Goal: Task Accomplishment & Management: Use online tool/utility

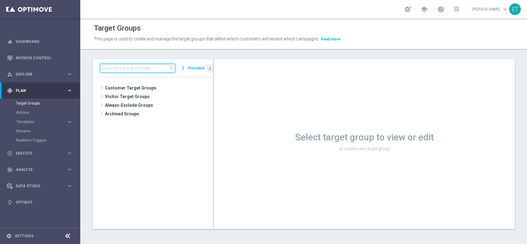
click at [134, 69] on input at bounding box center [137, 68] width 75 height 9
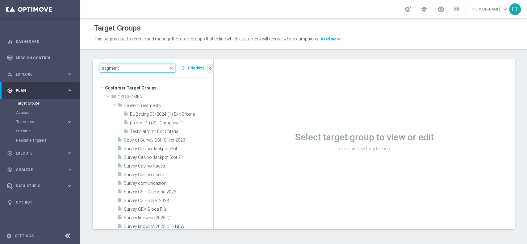
type input "segment"
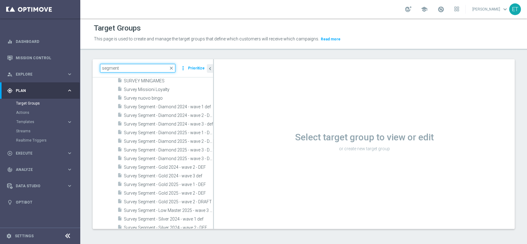
scroll to position [165, 0]
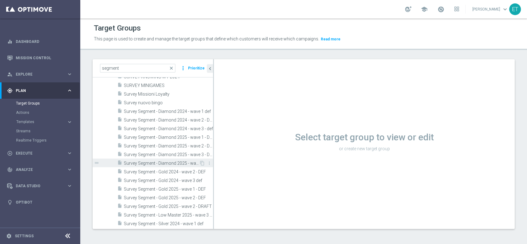
click at [161, 163] on span "Survey Segment - Diamond 2025 - wave 3 - DRAFT" at bounding box center [161, 163] width 75 height 5
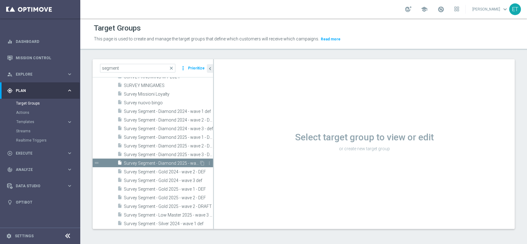
click at [161, 163] on span "Survey Segment - Diamond 2025 - wave 3 - DRAFT" at bounding box center [161, 163] width 75 height 5
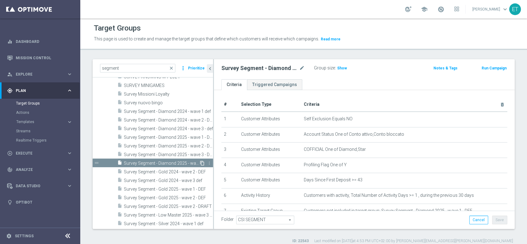
click at [200, 163] on icon "content_copy" at bounding box center [202, 163] width 5 height 5
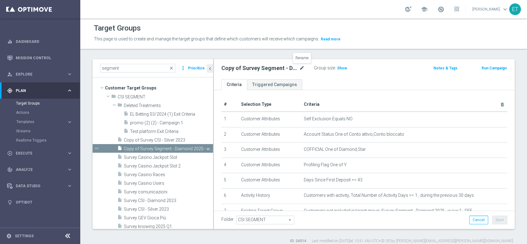
click at [300, 69] on icon "mode_edit" at bounding box center [302, 68] width 6 height 7
drag, startPoint x: 287, startPoint y: 68, endPoint x: 163, endPoint y: 71, distance: 124.5
click at [163, 71] on as-split "segment close more_vert Prioritize Customer Target Groups library_add create_ne…" at bounding box center [304, 144] width 422 height 170
type input "Survey We Sisal"
click at [306, 78] on div "Survey We Sisal mode_edit Group size : Show Notes & Tags Run Campaign" at bounding box center [364, 69] width 301 height 20
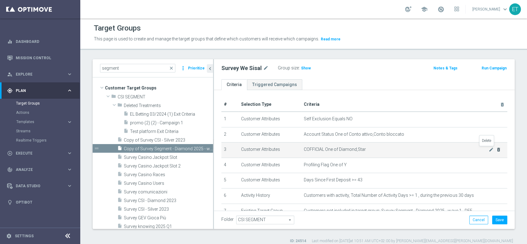
click at [496, 150] on icon "delete_forever" at bounding box center [498, 149] width 5 height 5
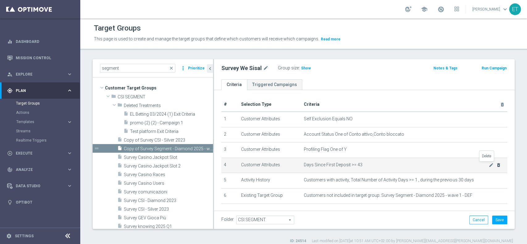
click at [496, 164] on icon "delete_forever" at bounding box center [498, 165] width 5 height 5
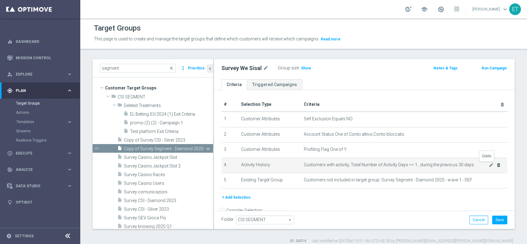
click at [496, 165] on icon "delete_forever" at bounding box center [498, 165] width 5 height 5
click at [496, 166] on icon "delete_forever" at bounding box center [498, 165] width 5 height 5
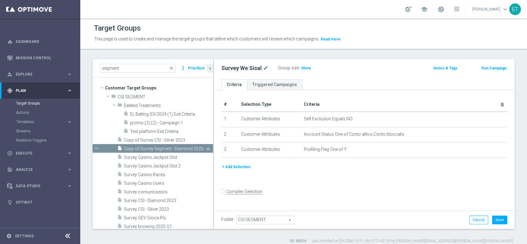
click at [240, 167] on button "+ Add Selection" at bounding box center [236, 167] width 30 height 7
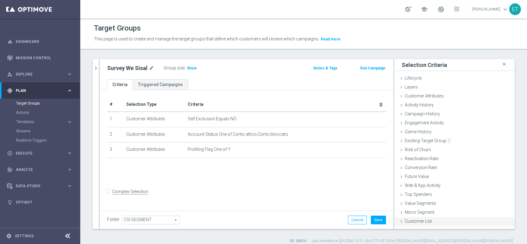
click at [425, 224] on span "Customer List" at bounding box center [418, 221] width 27 height 5
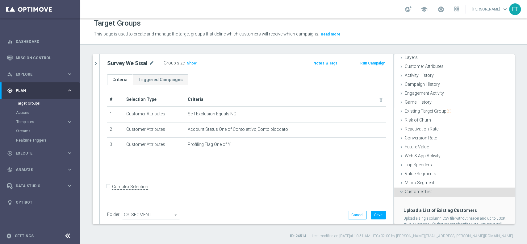
scroll to position [52, 0]
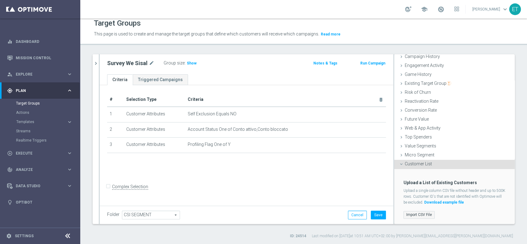
click at [421, 211] on label "Import CSV File" at bounding box center [418, 215] width 31 height 8
click at [0, 0] on input "Import CSV File" at bounding box center [0, 0] width 0 height 0
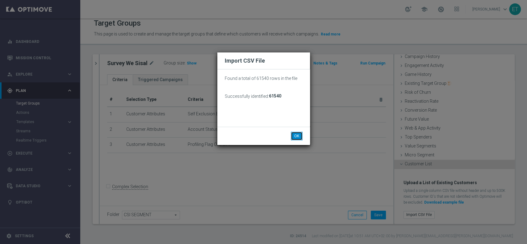
click at [296, 137] on button "OK" at bounding box center [297, 136] width 12 height 9
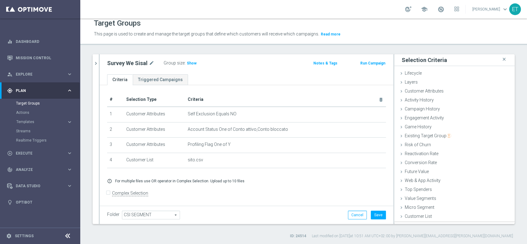
scroll to position [0, 0]
click at [190, 63] on span "Show" at bounding box center [192, 63] width 10 height 4
click at [371, 215] on button "Save" at bounding box center [378, 215] width 15 height 9
click at [19, 112] on link "Actions" at bounding box center [40, 112] width 48 height 5
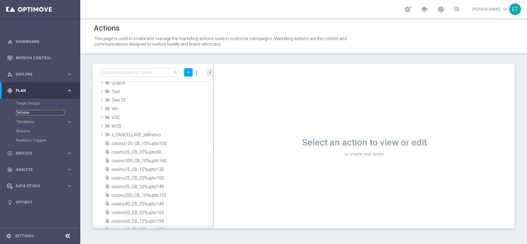
scroll to position [165, 0]
click at [185, 124] on icon "library_add" at bounding box center [187, 124] width 5 height 5
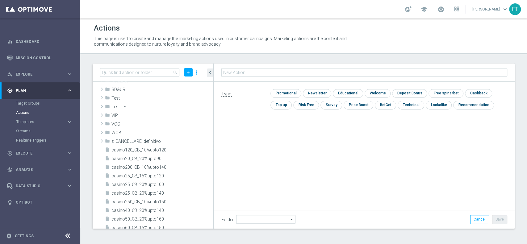
type input "Survey We Sisal"
type input "VOC"
click at [334, 105] on input "checkbox" at bounding box center [330, 105] width 21 height 8
checkbox input "true"
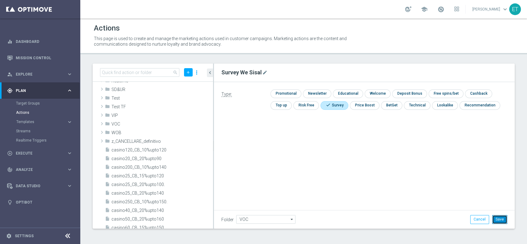
click at [503, 219] on button "Save" at bounding box center [499, 219] width 15 height 9
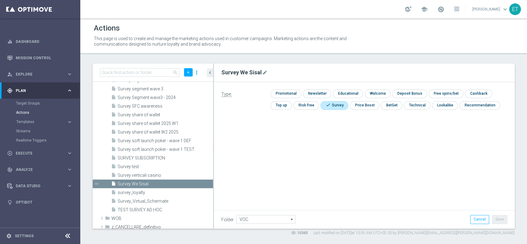
click at [62, 119] on button "Templates keyboard_arrow_right" at bounding box center [44, 121] width 57 height 5
click at [37, 175] on link "Webpage Pop-up" at bounding box center [41, 177] width 45 height 5
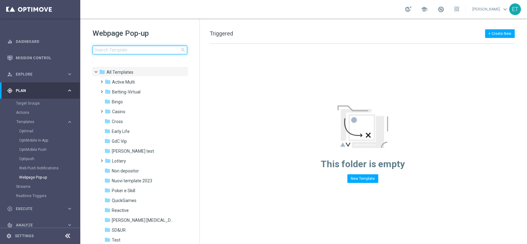
click at [133, 49] on input at bounding box center [140, 50] width 94 height 9
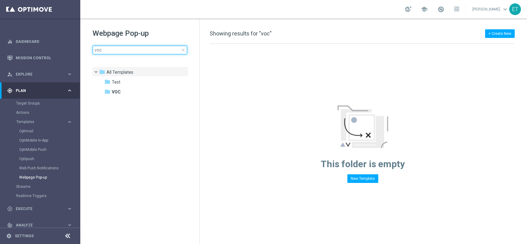
type input "voc"
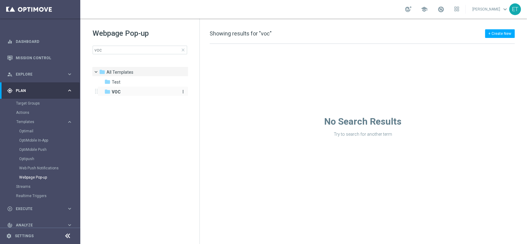
click at [140, 93] on div "folder VOC" at bounding box center [139, 92] width 71 height 7
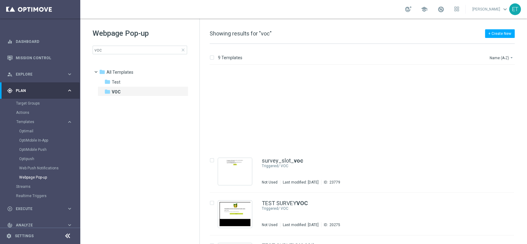
scroll to position [204, 0]
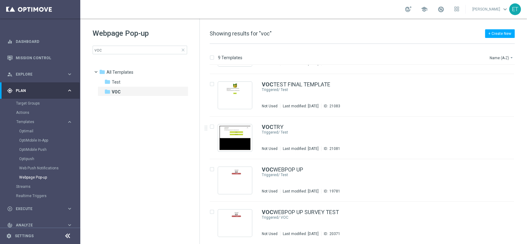
click at [183, 51] on span "close" at bounding box center [183, 50] width 5 height 5
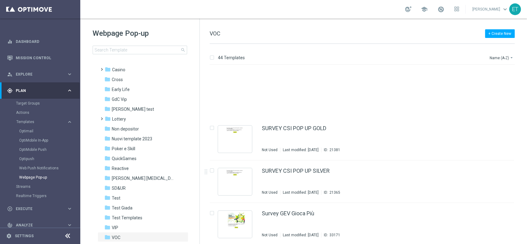
scroll to position [370, 0]
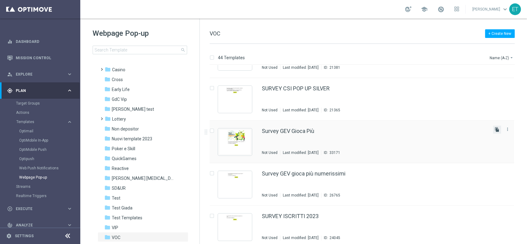
click at [497, 129] on icon "file_copy" at bounding box center [497, 129] width 5 height 5
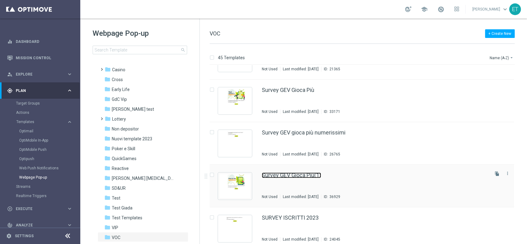
click at [274, 175] on link "Survey GEV Gioca Più(1)" at bounding box center [291, 176] width 59 height 6
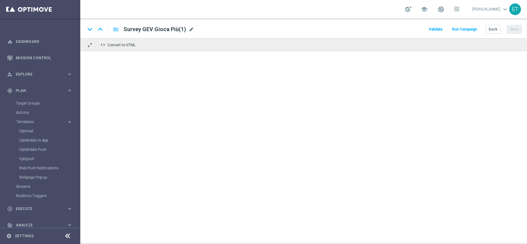
click at [193, 30] on span "mode_edit" at bounding box center [192, 30] width 6 height 6
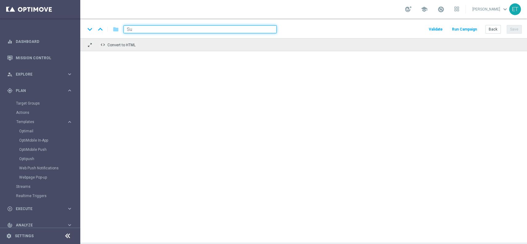
type input "S"
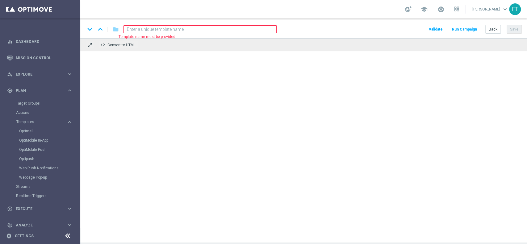
paste input "Survey We Sisal"
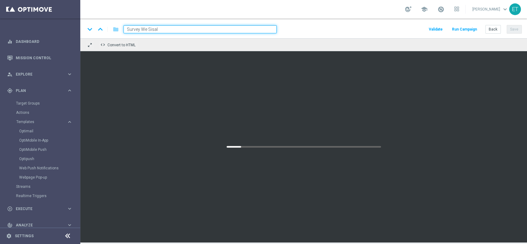
type input "Survey We Sisal"
click at [316, 31] on div "keyboard_arrow_down keyboard_arrow_up folder Survey We Sisal Validate Run Campa…" at bounding box center [303, 29] width 437 height 8
click at [182, 27] on input "Survey We Sisal" at bounding box center [199, 29] width 153 height 8
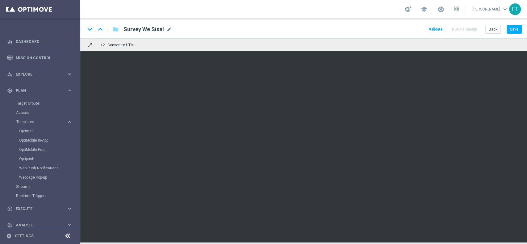
drag, startPoint x: 294, startPoint y: 30, endPoint x: 321, endPoint y: 52, distance: 34.8
click at [294, 30] on div "keyboard_arrow_down keyboard_arrow_up folder Survey We Sisal Survey We Sisal mo…" at bounding box center [303, 29] width 437 height 8
click at [514, 30] on button "Save" at bounding box center [514, 29] width 15 height 9
click at [440, 28] on span "Validate" at bounding box center [436, 29] width 14 height 4
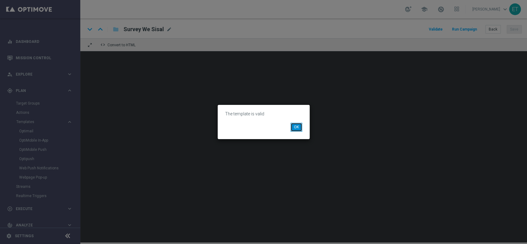
click at [299, 126] on button "OK" at bounding box center [297, 127] width 12 height 9
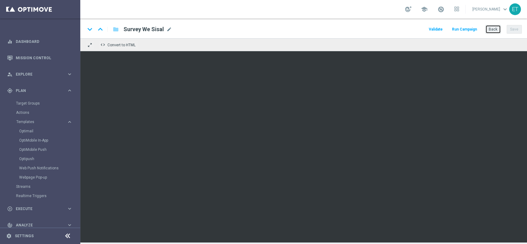
click at [491, 29] on button "Back" at bounding box center [492, 29] width 15 height 9
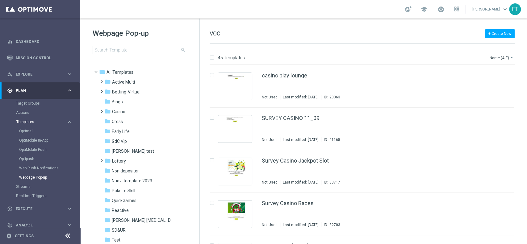
click at [55, 123] on span "Templates" at bounding box center [38, 122] width 44 height 4
click at [29, 151] on div "play_circle_outline Execute" at bounding box center [37, 154] width 60 height 6
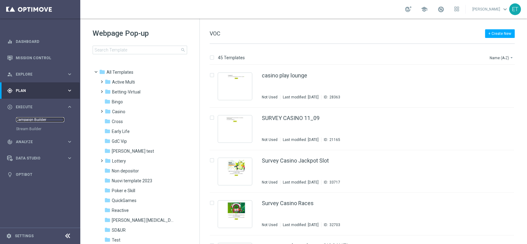
click at [23, 119] on link "Campaign Builder" at bounding box center [40, 119] width 48 height 5
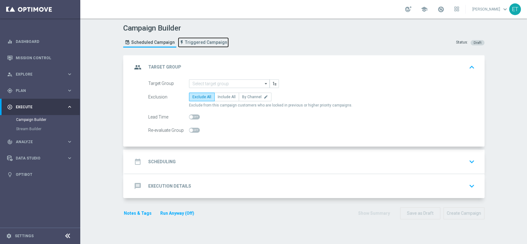
click at [194, 40] on span "Triggered Campaign" at bounding box center [206, 42] width 42 height 5
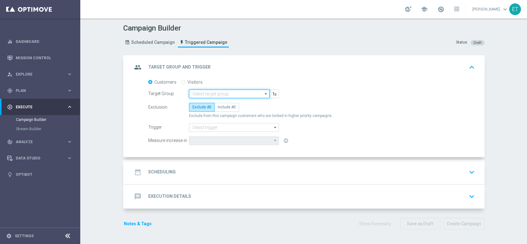
click at [213, 92] on input at bounding box center [229, 94] width 81 height 9
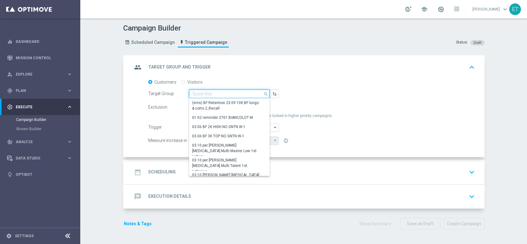
paste input "Survey We Sisal"
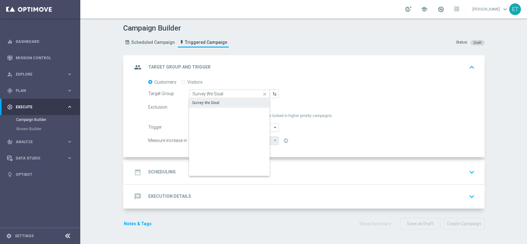
click at [224, 103] on div "Survey We Sisal" at bounding box center [229, 102] width 81 height 9
type input "Survey We Sisal"
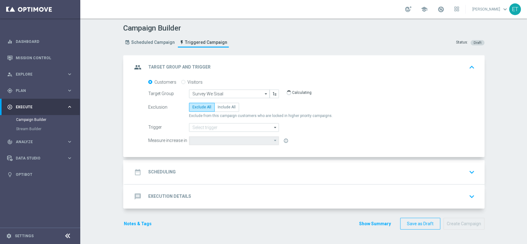
type input "Total Deposit Amount"
click at [221, 107] on span "Include All" at bounding box center [227, 107] width 18 height 4
click at [221, 107] on input "Include All" at bounding box center [220, 108] width 4 height 4
radio input "true"
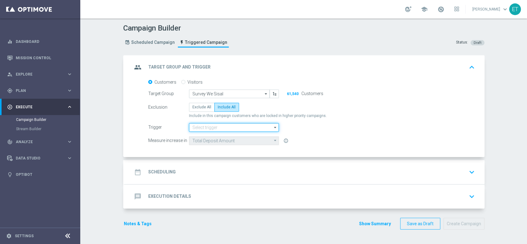
click at [249, 128] on input at bounding box center [234, 127] width 90 height 9
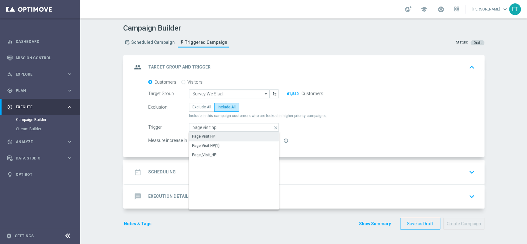
click at [244, 134] on div "Page Visit HP" at bounding box center [234, 136] width 90 height 9
type input "Page Visit HP"
click at [240, 170] on div "date_range Scheduling keyboard_arrow_down" at bounding box center [304, 172] width 345 height 12
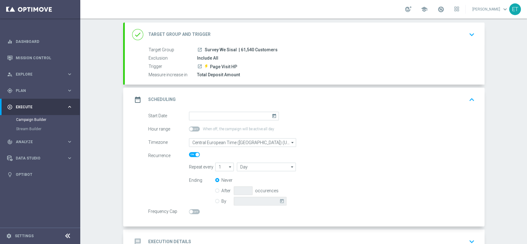
scroll to position [75, 0]
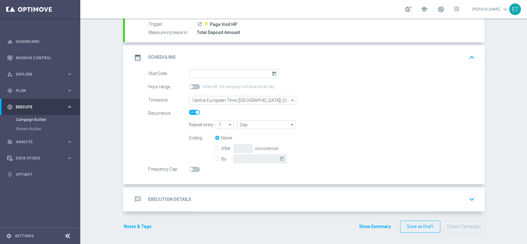
click at [272, 72] on icon "today" at bounding box center [275, 72] width 7 height 7
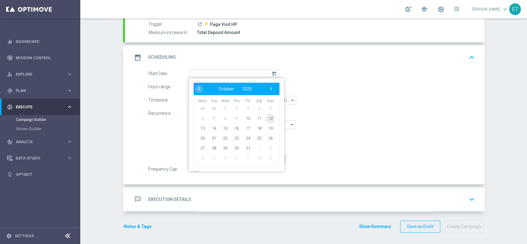
click at [269, 117] on span "12" at bounding box center [270, 118] width 10 height 10
type input "[DATE]"
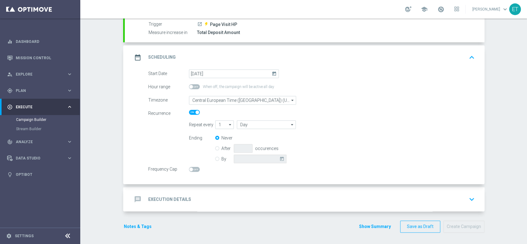
click at [227, 125] on icon "arrow_drop_down" at bounding box center [230, 125] width 6 height 8
click at [219, 153] on div "3" at bounding box center [222, 152] width 14 height 9
type input "3"
type input "Days"
click at [221, 160] on label "By" at bounding box center [227, 159] width 12 height 6
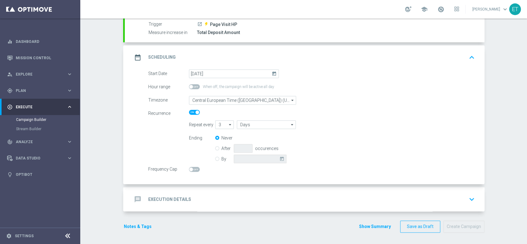
click at [215, 160] on input "By" at bounding box center [217, 158] width 4 height 4
radio input "true"
radio input "false"
click at [279, 159] on icon "today" at bounding box center [282, 158] width 7 height 7
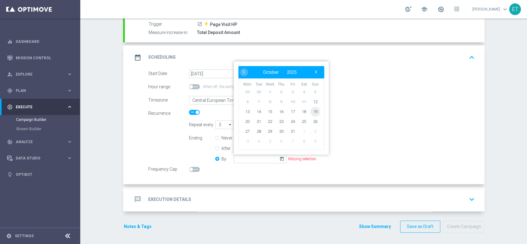
click at [315, 108] on span "19" at bounding box center [315, 112] width 10 height 10
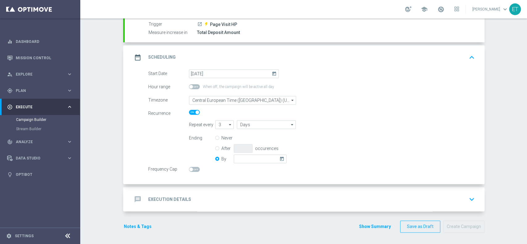
type input "[DATE]"
click at [189, 169] on span at bounding box center [191, 170] width 4 height 4
click at [189, 169] on input "checkbox" at bounding box center [194, 169] width 11 height 5
checkbox input "true"
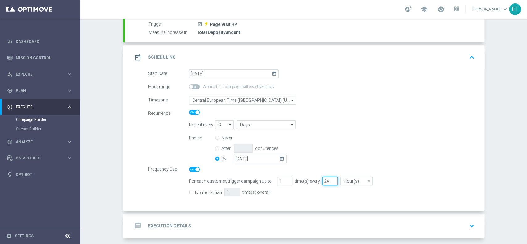
drag, startPoint x: 323, startPoint y: 182, endPoint x: 314, endPoint y: 180, distance: 9.1
click at [314, 180] on div "For each customer, trigger campaign up to 1 time(s) every 24 Hour(s) Hour(s) ar…" at bounding box center [331, 181] width 295 height 9
type input "72"
click at [202, 192] on label "No more than" at bounding box center [208, 193] width 27 height 6
click at [193, 192] on input "No more than" at bounding box center [191, 193] width 4 height 4
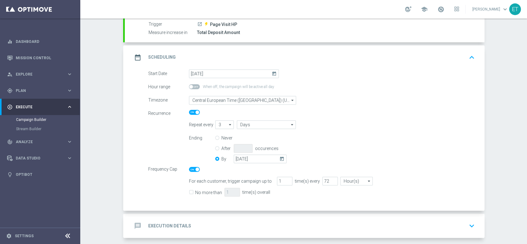
checkbox input "true"
drag, startPoint x: 226, startPoint y: 191, endPoint x: 215, endPoint y: 193, distance: 11.2
click at [224, 193] on input "1" at bounding box center [231, 192] width 15 height 9
drag, startPoint x: 222, startPoint y: 193, endPoint x: 215, endPoint y: 193, distance: 7.4
click at [215, 193] on div "No more than 1 time(s) overall" at bounding box center [331, 192] width 295 height 9
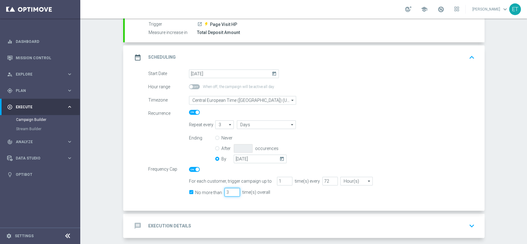
type input "3"
click at [410, 161] on div "Ending Never After occurences By [DATE] [DATE]" at bounding box center [331, 149] width 295 height 31
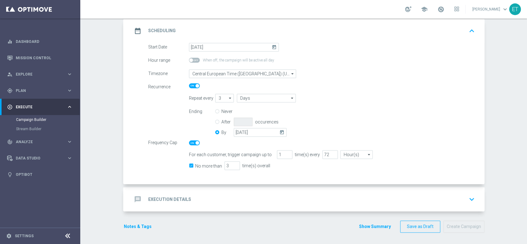
click at [385, 197] on div "message Execution Details keyboard_arrow_down" at bounding box center [304, 200] width 345 height 12
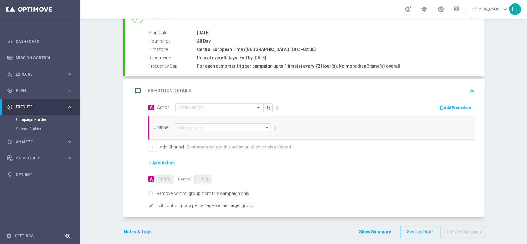
scroll to position [117, 0]
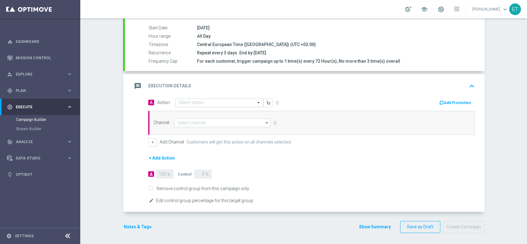
click at [251, 103] on div at bounding box center [219, 102] width 87 height 5
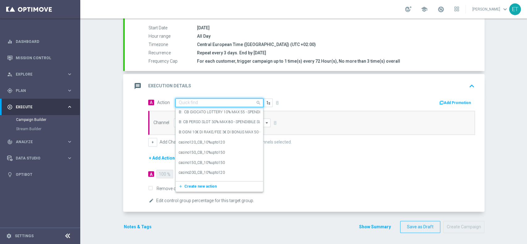
paste input "Survey We Sisal"
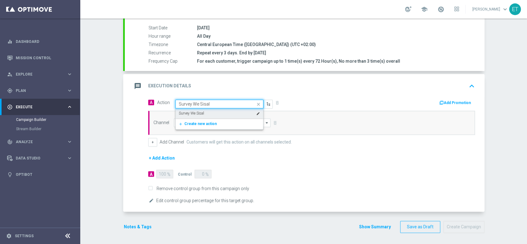
click at [215, 112] on div "Survey We Sisal edit" at bounding box center [219, 113] width 81 height 10
type input "Survey We Sisal"
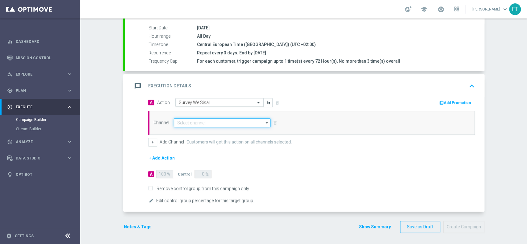
click at [207, 126] on input at bounding box center [222, 123] width 97 height 9
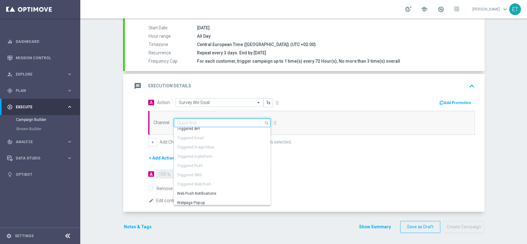
scroll to position [52, 0]
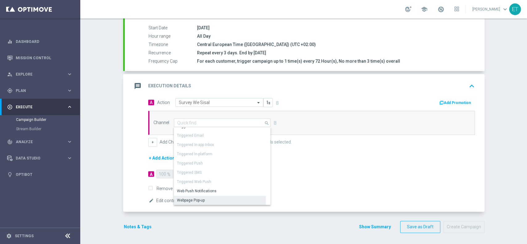
click at [205, 200] on div "Webpage Pop-up" at bounding box center [220, 200] width 92 height 9
type input "Webpage Pop-up"
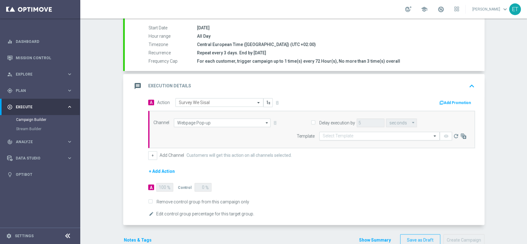
click at [327, 135] on input "text" at bounding box center [373, 136] width 101 height 5
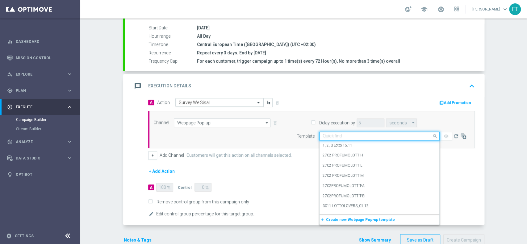
paste input "Survey We Sisal"
type input "Survey We Sisal"
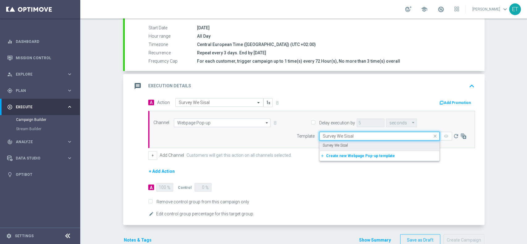
click at [339, 143] on label "Survey We Sisal" at bounding box center [335, 145] width 25 height 5
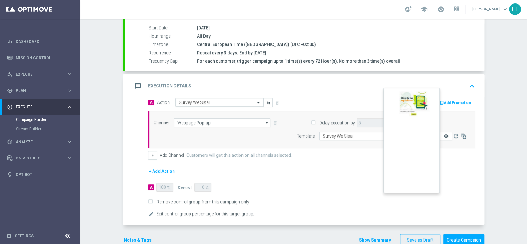
click at [443, 136] on icon "remove_red_eye" at bounding box center [445, 136] width 5 height 5
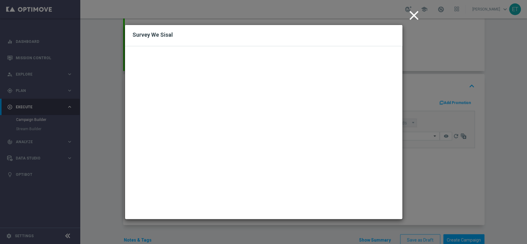
click at [409, 12] on icon "close" at bounding box center [413, 15] width 15 height 15
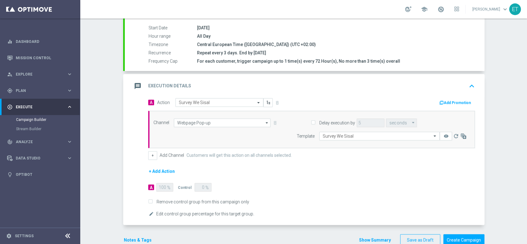
click at [228, 200] on label "Remove control group from this campaign only" at bounding box center [201, 202] width 95 height 6
click at [152, 200] on input "Remove control group from this campaign only" at bounding box center [150, 202] width 4 height 4
checkbox input "true"
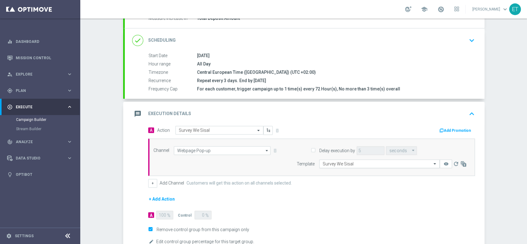
scroll to position [130, 0]
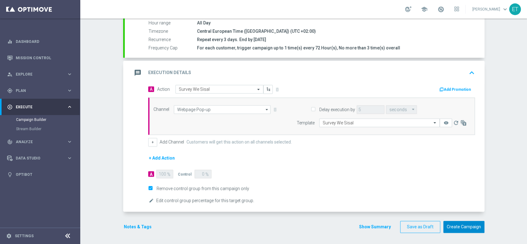
click at [466, 225] on button "Create Campaign" at bounding box center [463, 227] width 41 height 12
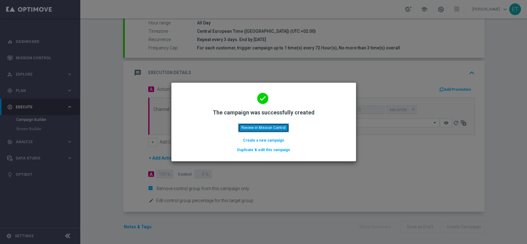
click at [264, 130] on button "Review in Mission Control" at bounding box center [263, 127] width 51 height 9
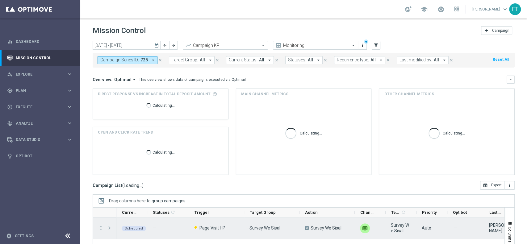
scroll to position [41, 0]
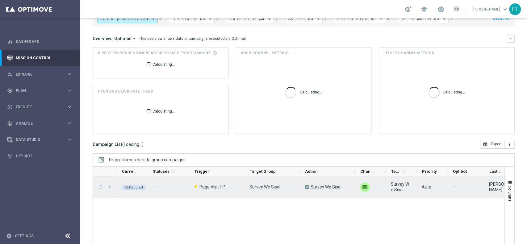
click at [101, 188] on icon "more_vert" at bounding box center [101, 187] width 6 height 6
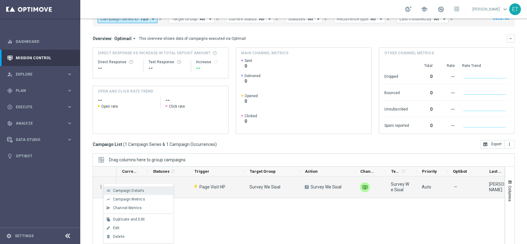
click at [124, 192] on span "Campaign Details" at bounding box center [128, 191] width 31 height 4
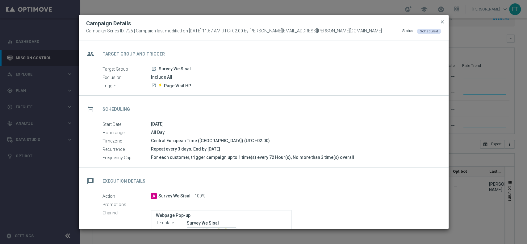
click at [441, 23] on span "close" at bounding box center [442, 21] width 5 height 5
